Goal: Task Accomplishment & Management: Complete application form

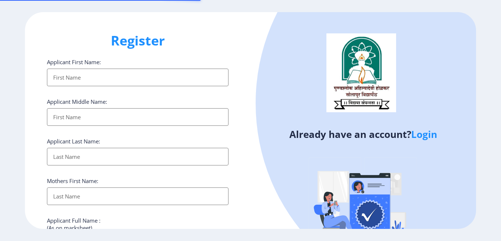
select select
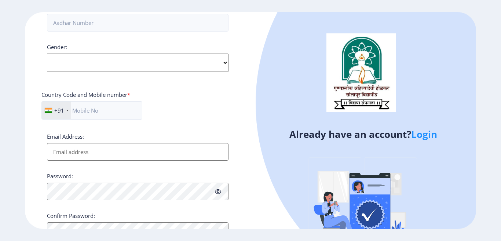
scroll to position [294, 0]
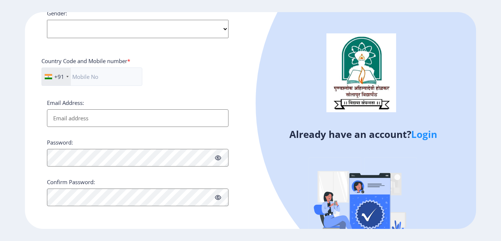
click at [427, 136] on link "Login" at bounding box center [424, 134] width 26 height 13
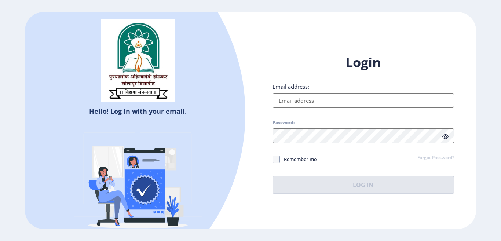
click at [307, 99] on input "Email address:" at bounding box center [364, 100] width 182 height 15
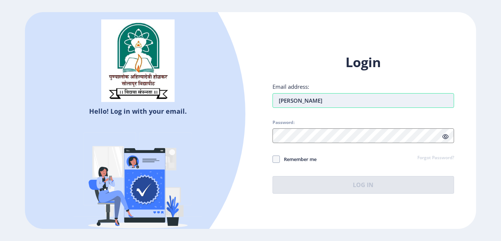
type input "[EMAIL_ADDRESS][DOMAIN_NAME]"
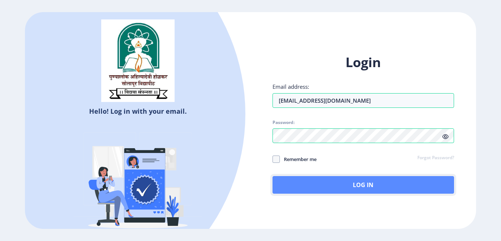
click at [339, 189] on button "Log In" at bounding box center [364, 185] width 182 height 18
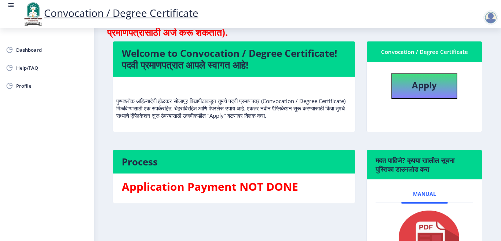
scroll to position [12, 0]
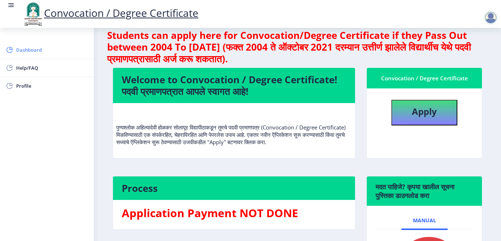
click at [33, 52] on span "Dashboard" at bounding box center [52, 49] width 72 height 9
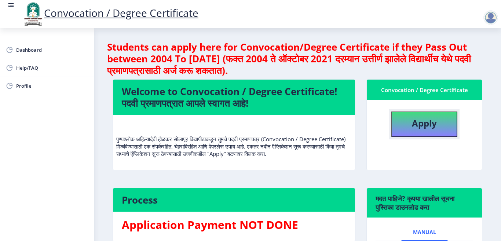
click at [420, 123] on b "Apply" at bounding box center [424, 123] width 25 height 12
select select
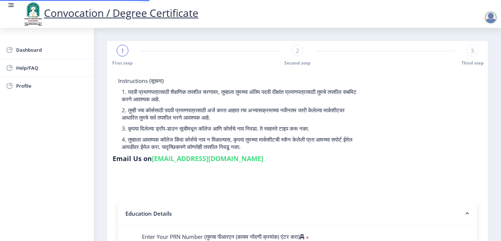
type input "2018032500272237"
select select "Regular"
select select "2020"
select select "March"
select select "Grade A"
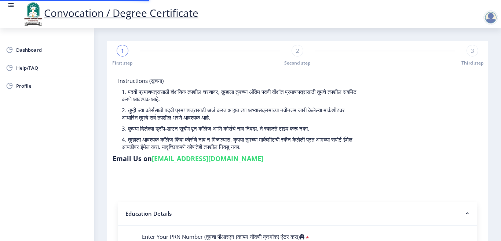
type input "827223"
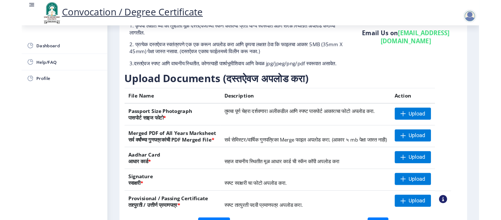
scroll to position [73, 0]
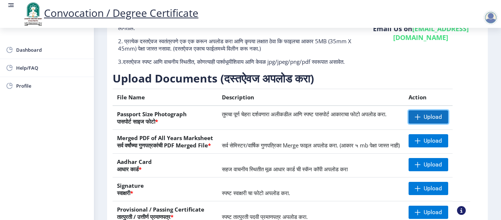
click at [432, 124] on span "Upload" at bounding box center [429, 116] width 40 height 13
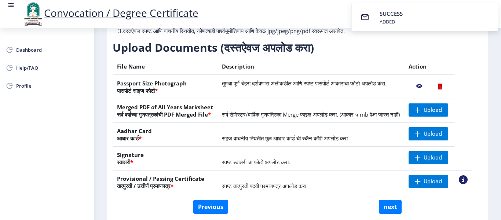
scroll to position [147, 0]
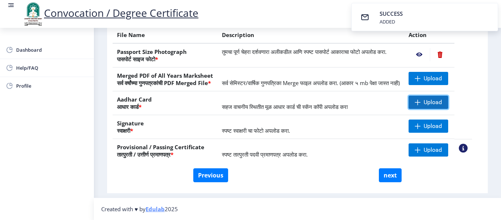
click at [433, 104] on span "Upload" at bounding box center [433, 102] width 18 height 7
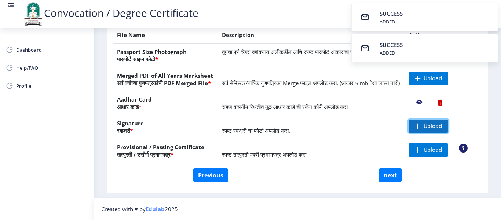
click at [434, 130] on span "Upload" at bounding box center [433, 126] width 18 height 7
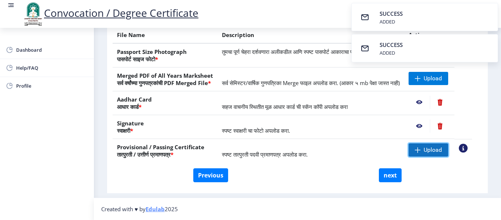
click at [437, 153] on span "Upload" at bounding box center [433, 149] width 18 height 7
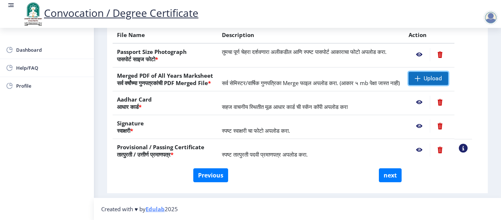
click at [431, 75] on span "Upload" at bounding box center [429, 78] width 40 height 13
click at [389, 178] on button "next" at bounding box center [390, 175] width 23 height 14
select select
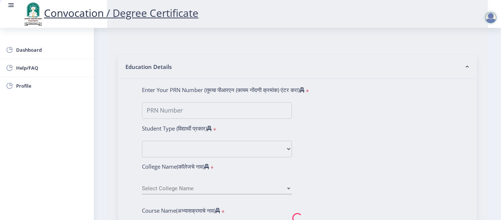
type input "[PERSON_NAME] [DEMOGRAPHIC_DATA]"
type input "[PERSON_NAME]"
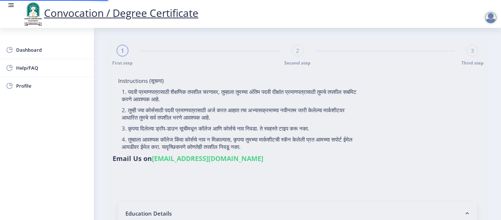
select select
type input "[PERSON_NAME] [DEMOGRAPHIC_DATA]"
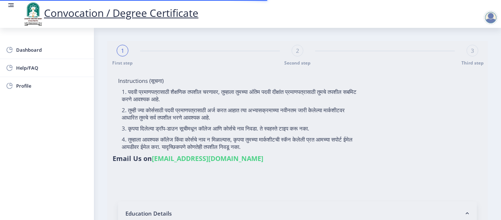
type input "[PERSON_NAME]"
type input "2018032500272237"
select select "Regular"
select select "2020"
select select "March"
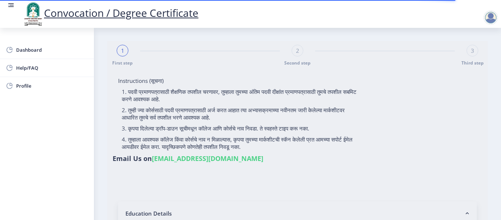
select select "Grade A"
type input "827223"
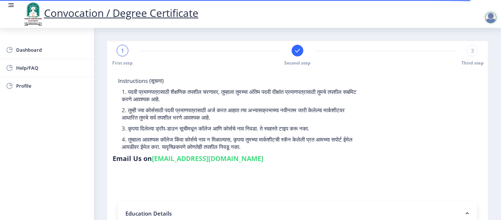
select select
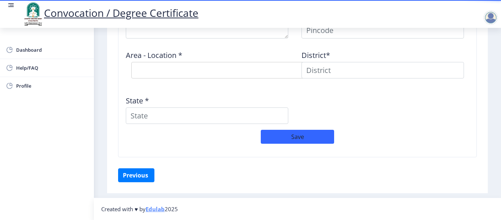
scroll to position [569, 0]
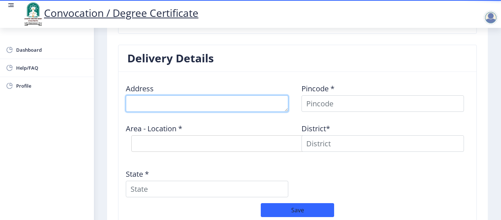
click at [144, 101] on textarea at bounding box center [207, 103] width 163 height 17
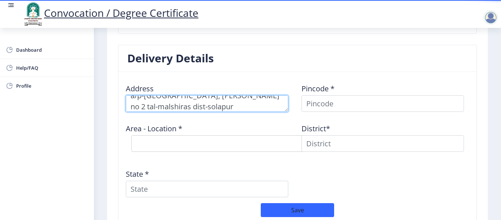
type textarea "a/p-[GEOGRAPHIC_DATA], [PERSON_NAME] no 2 tal-malshiras dist-solapur"
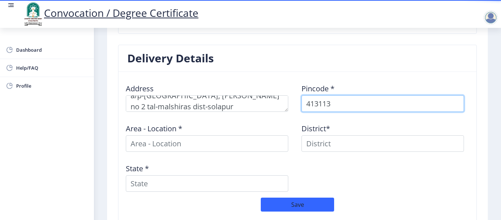
type input "413113"
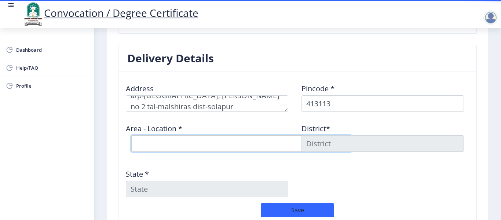
click at [154, 143] on select "Select Area Location Bondle B.O Khandali [PERSON_NAME] B.O Maloli B.O Nimgaon B…" at bounding box center [241, 143] width 220 height 17
select select "8: Object"
click at [131, 135] on select "Select Area Location Bondle B.O Khandali [PERSON_NAME] B.O Maloli B.O Nimgaon B…" at bounding box center [241, 143] width 220 height 17
type input "SOLAPUR"
type input "[GEOGRAPHIC_DATA]"
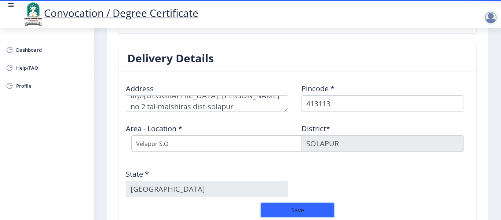
click at [298, 213] on button "Save" at bounding box center [297, 210] width 73 height 14
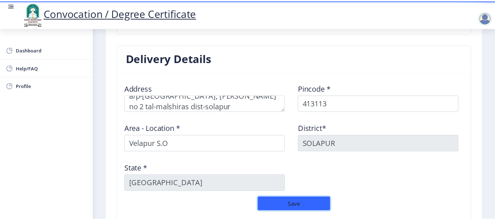
scroll to position [658, 0]
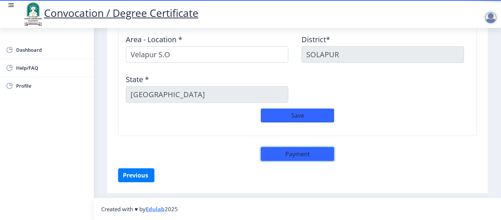
click at [284, 156] on button "Payment" at bounding box center [297, 154] width 73 height 14
select select "sealed"
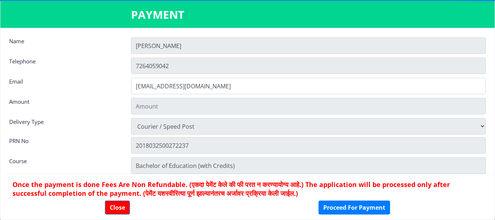
type input "2885"
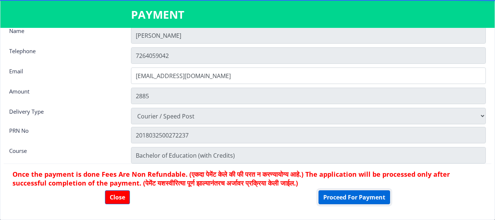
click at [347, 199] on button "Proceed For Payment" at bounding box center [354, 197] width 72 height 14
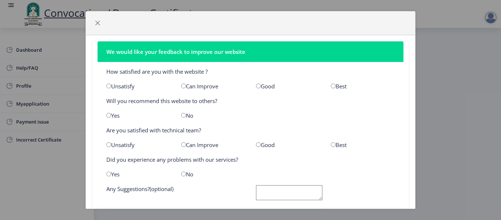
click at [258, 88] on div "Good" at bounding box center [288, 86] width 75 height 7
drag, startPoint x: 256, startPoint y: 86, endPoint x: 253, endPoint y: 90, distance: 5.0
click at [256, 86] on input "radio" at bounding box center [258, 86] width 5 height 5
radio input "true"
click at [110, 115] on input "radio" at bounding box center [108, 115] width 5 height 5
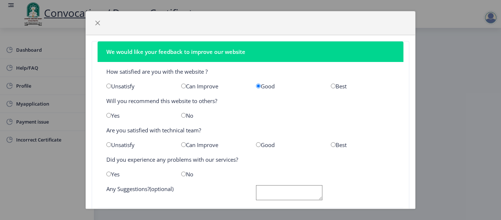
radio input "true"
click at [183, 144] on input "radio" at bounding box center [183, 144] width 5 height 5
radio input "true"
click at [182, 175] on input "radio" at bounding box center [183, 174] width 5 height 5
radio input "true"
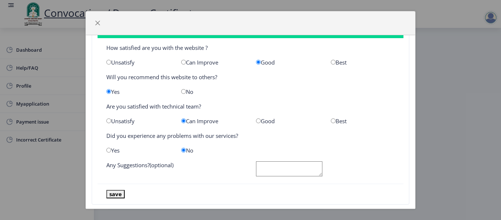
scroll to position [37, 0]
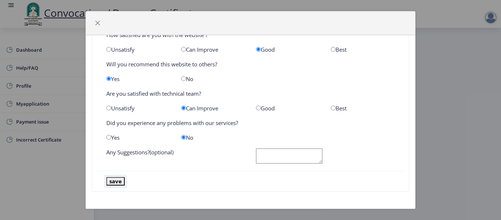
click at [114, 181] on button "save" at bounding box center [115, 181] width 18 height 8
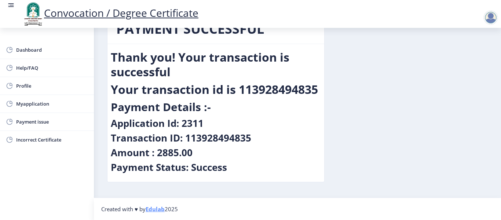
scroll to position [0, 0]
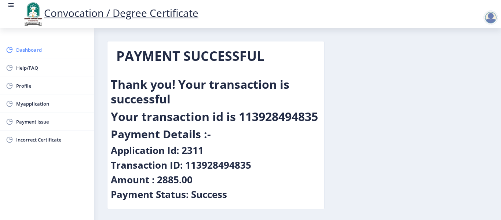
click at [25, 51] on span "Dashboard" at bounding box center [52, 49] width 72 height 9
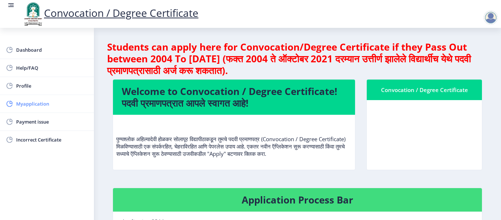
click at [34, 107] on span "Myapplication" at bounding box center [52, 103] width 72 height 9
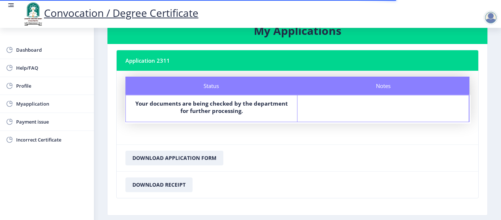
scroll to position [57, 0]
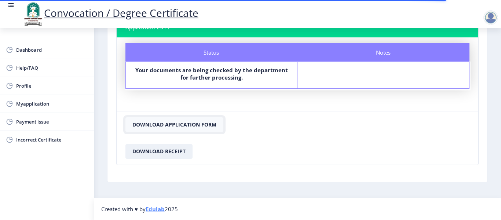
click at [186, 126] on button "Download Application Form" at bounding box center [174, 124] width 98 height 15
click at [151, 152] on button "Download Receipt" at bounding box center [158, 151] width 67 height 15
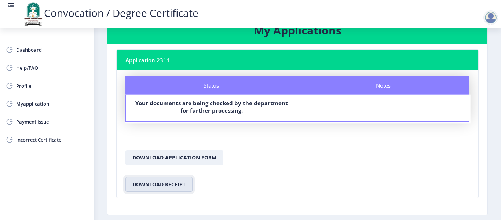
scroll to position [0, 0]
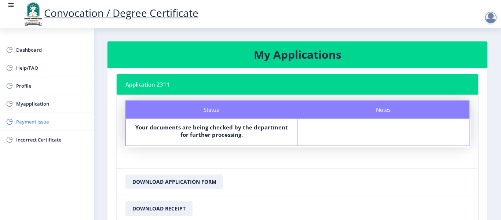
click at [23, 121] on span "Payment issue" at bounding box center [52, 121] width 72 height 9
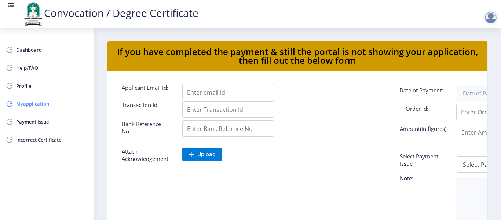
click at [46, 106] on span "Myapplication" at bounding box center [52, 103] width 72 height 9
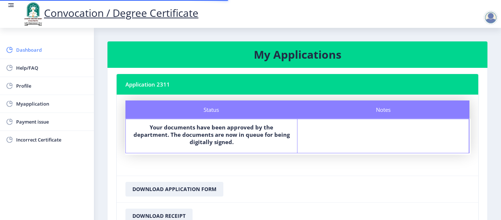
click at [40, 52] on span "Dashboard" at bounding box center [52, 49] width 72 height 9
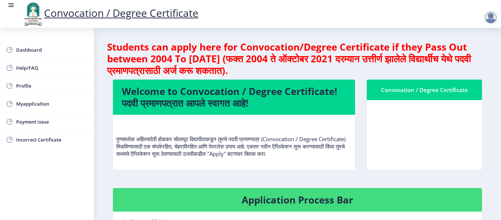
click at [494, 16] on div at bounding box center [491, 17] width 15 height 15
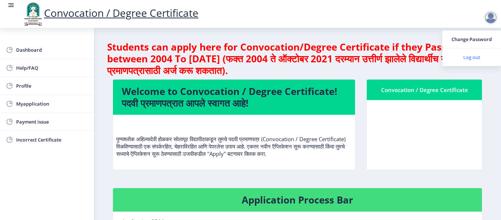
click at [473, 58] on span "Log out" at bounding box center [471, 57] width 47 height 9
